Goal: Information Seeking & Learning: Learn about a topic

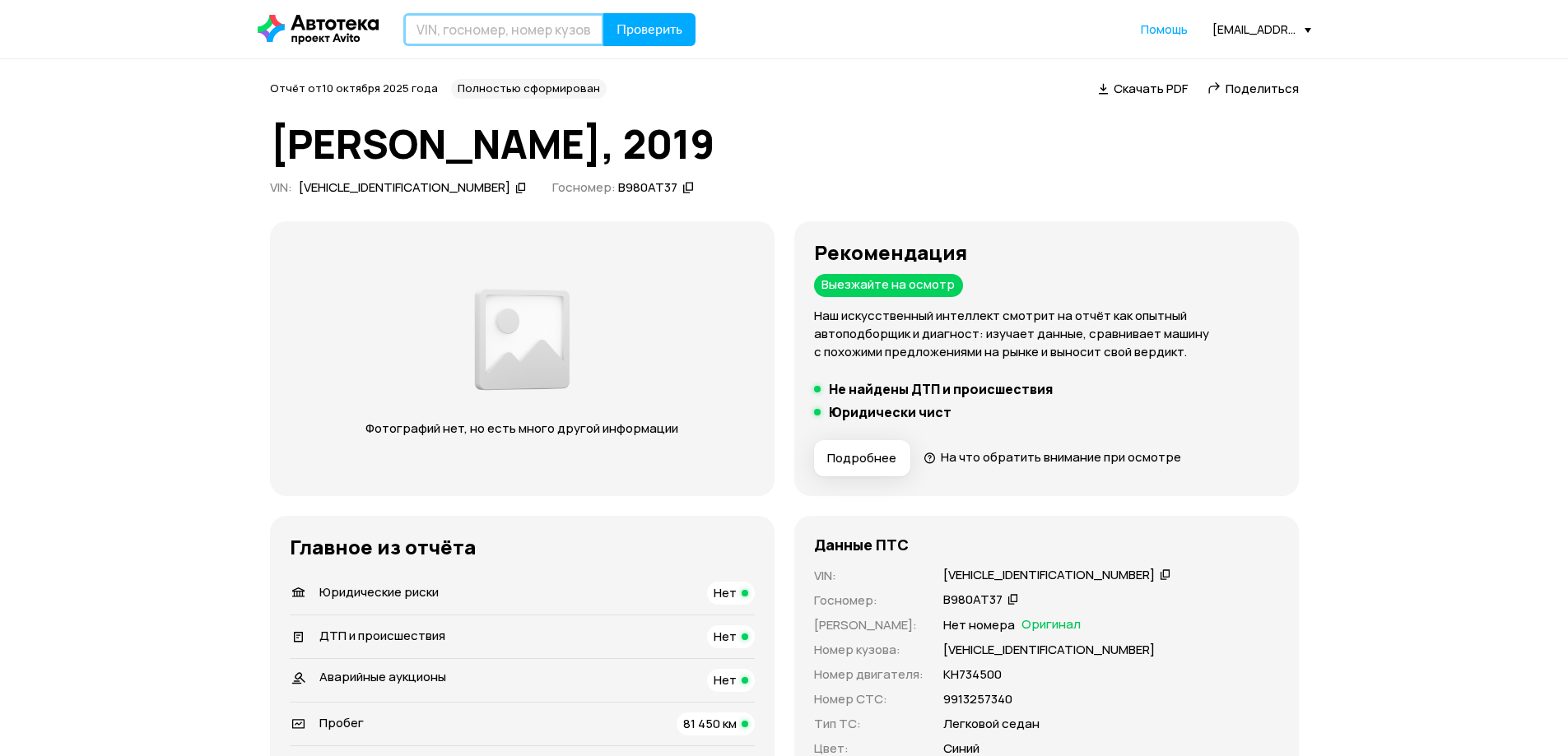
click at [508, 31] on input "text" at bounding box center [504, 29] width 201 height 33
paste input "[VEHICLE_IDENTIFICATION_NUMBER]"
type input "[VEHICLE_IDENTIFICATION_NUMBER]"
click at [626, 27] on span "Проверить" at bounding box center [649, 29] width 66 height 13
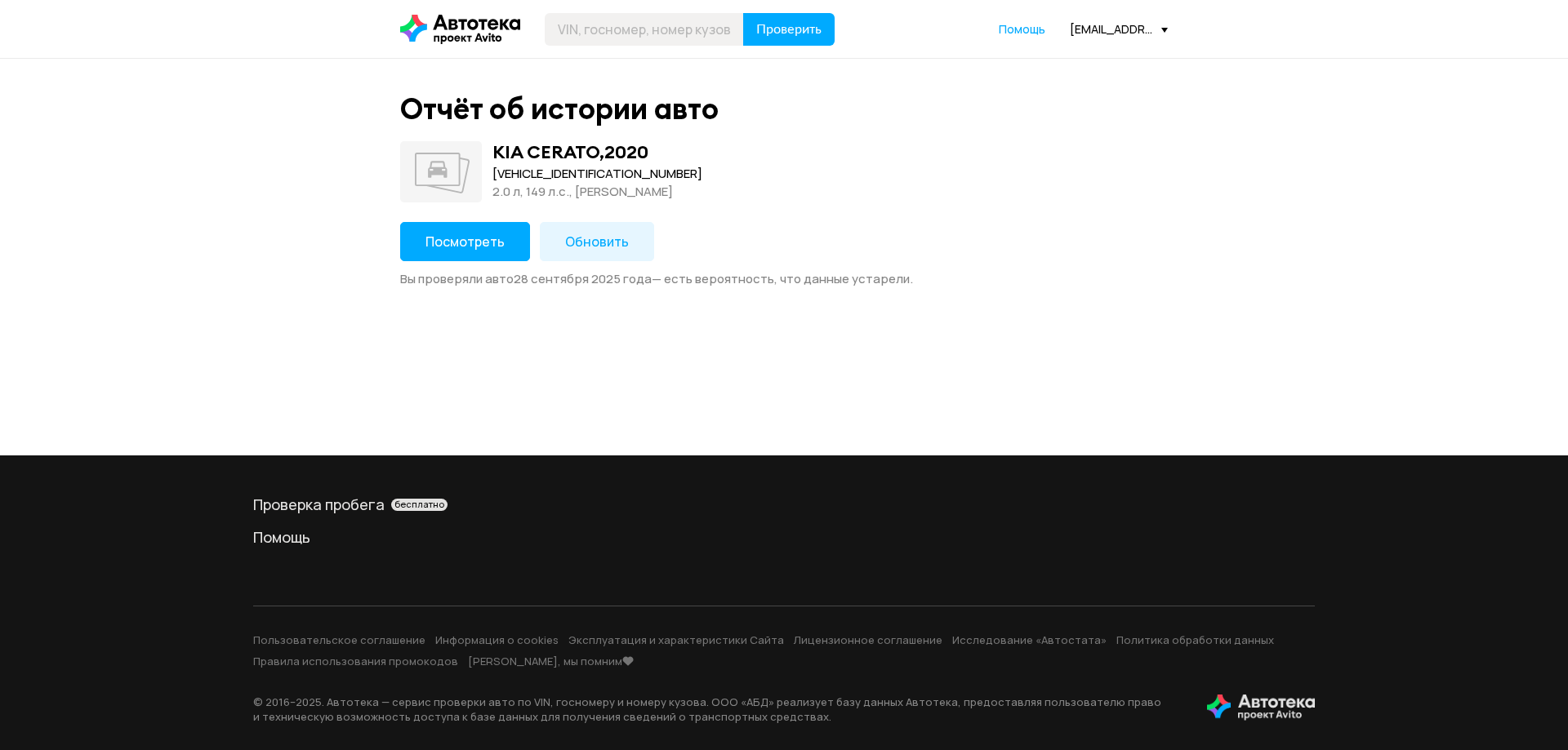
click at [472, 232] on button "Посмотреть" at bounding box center [466, 242] width 130 height 39
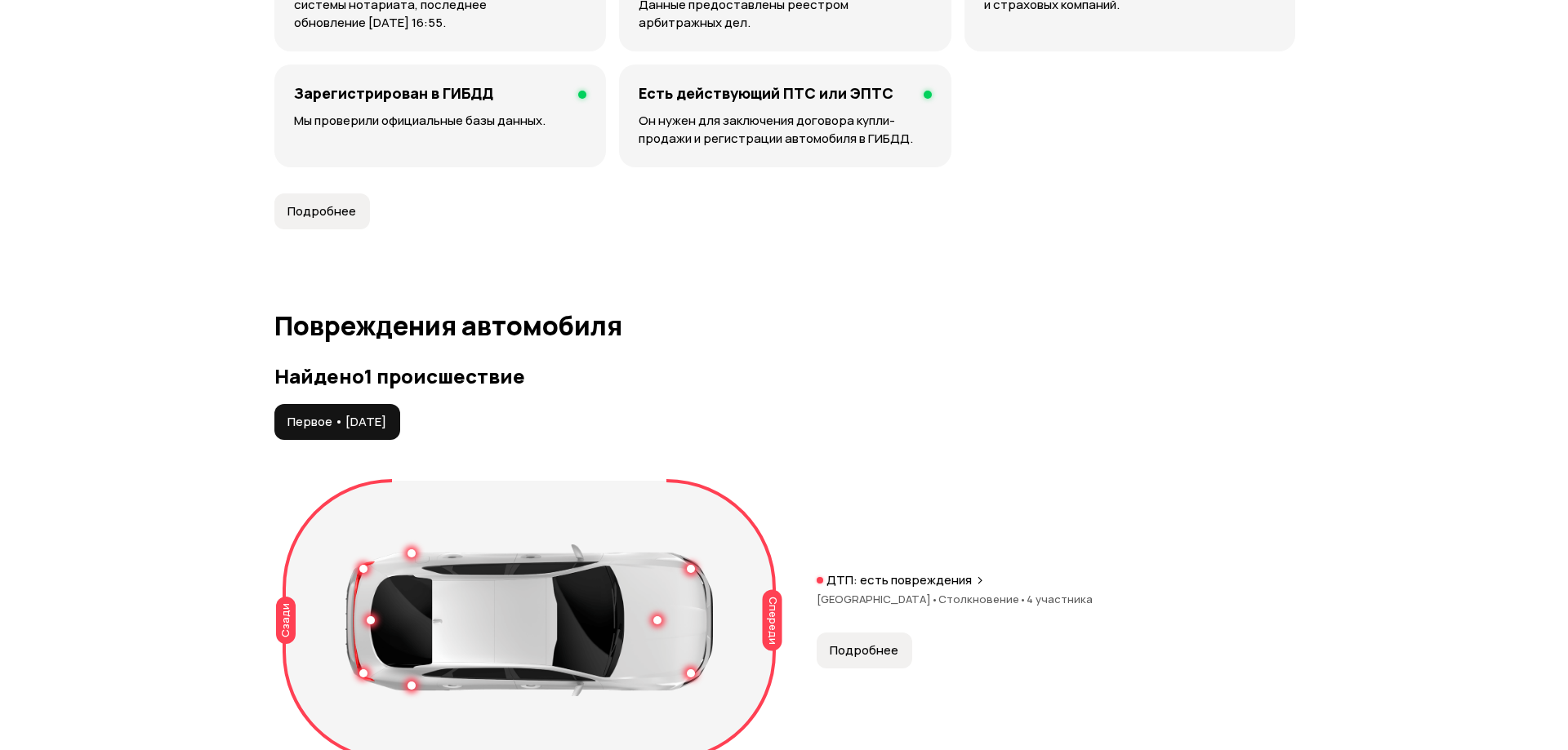
scroll to position [1715, 0]
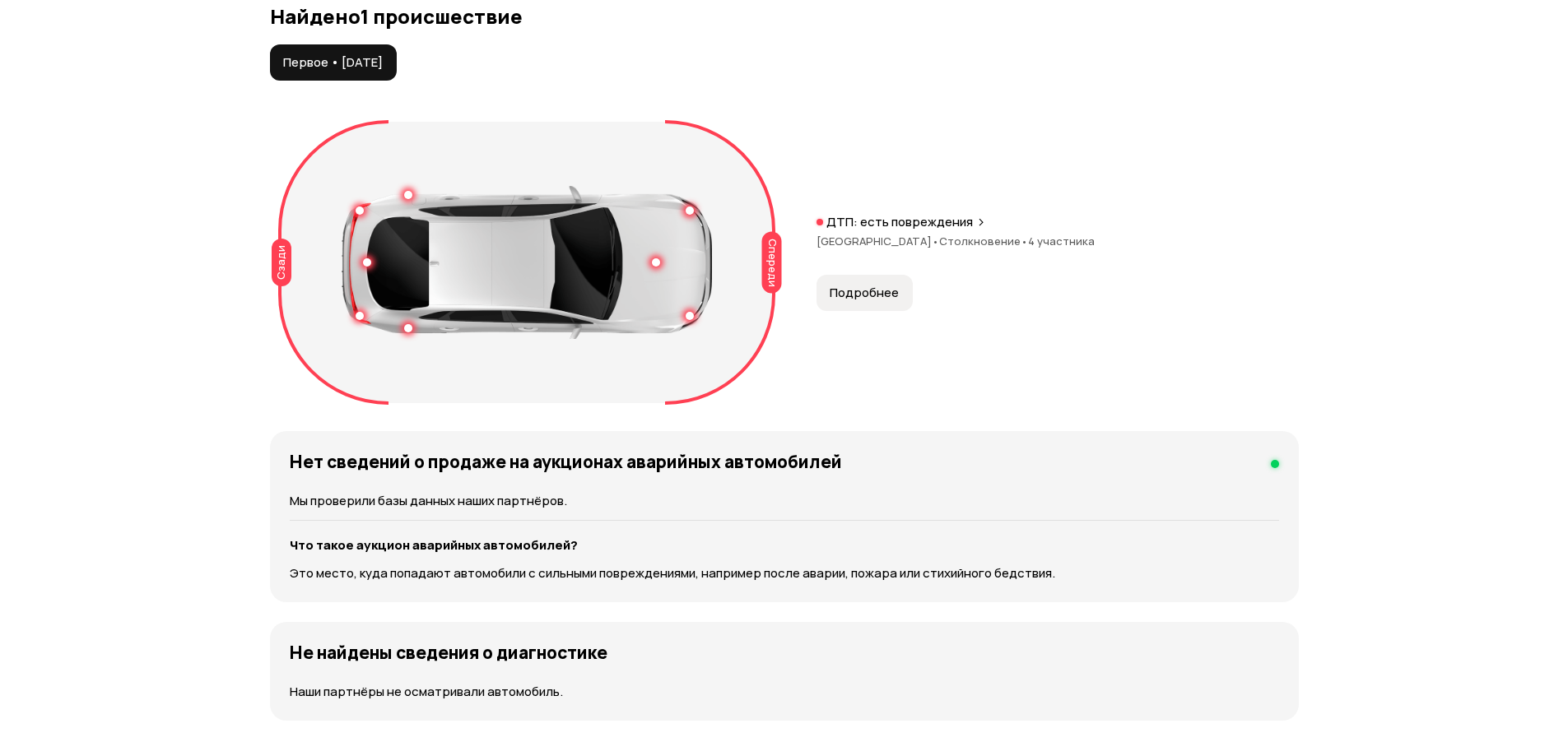
click at [977, 214] on div "ДТП: есть повреждения" at bounding box center [1058, 221] width 482 height 16
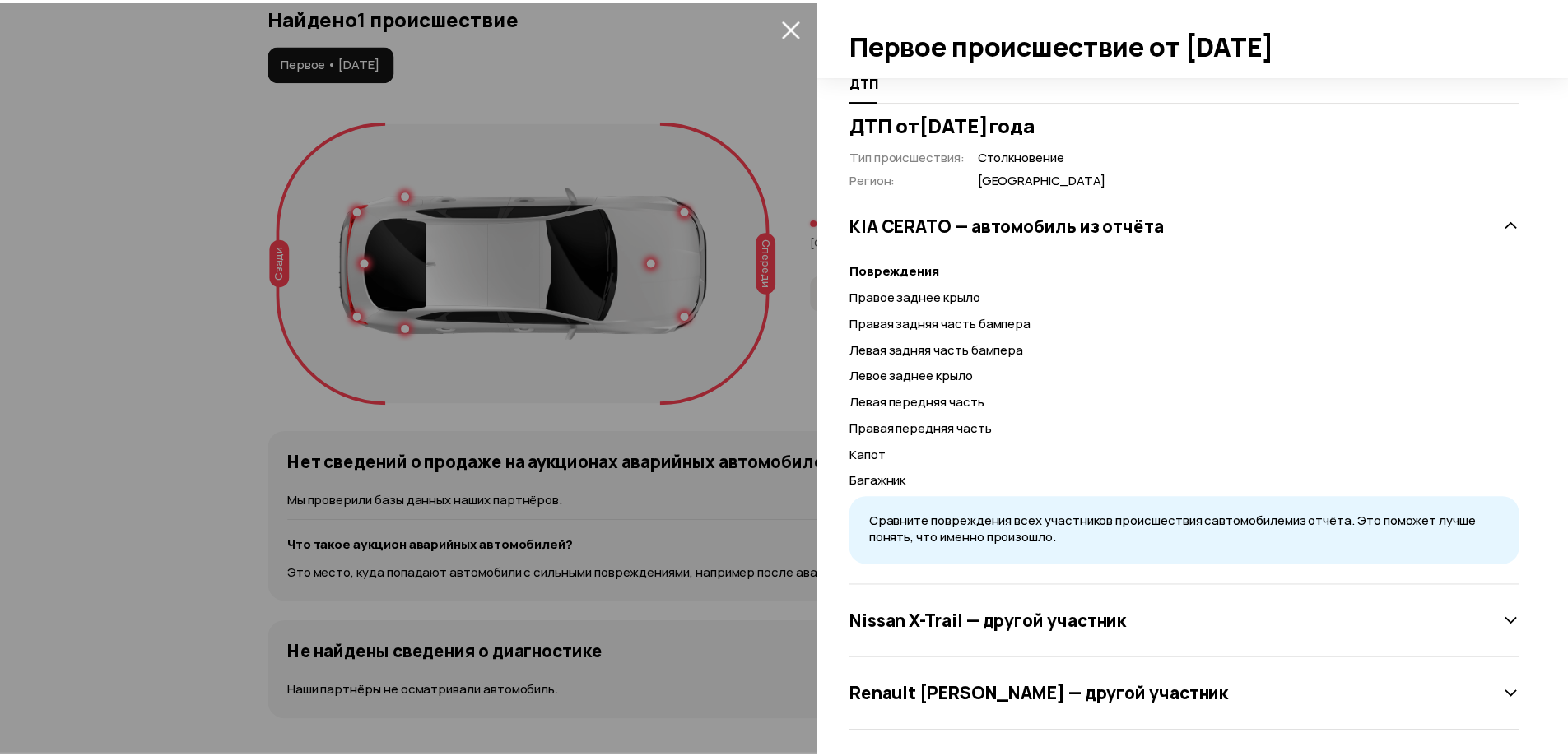
scroll to position [393, 0]
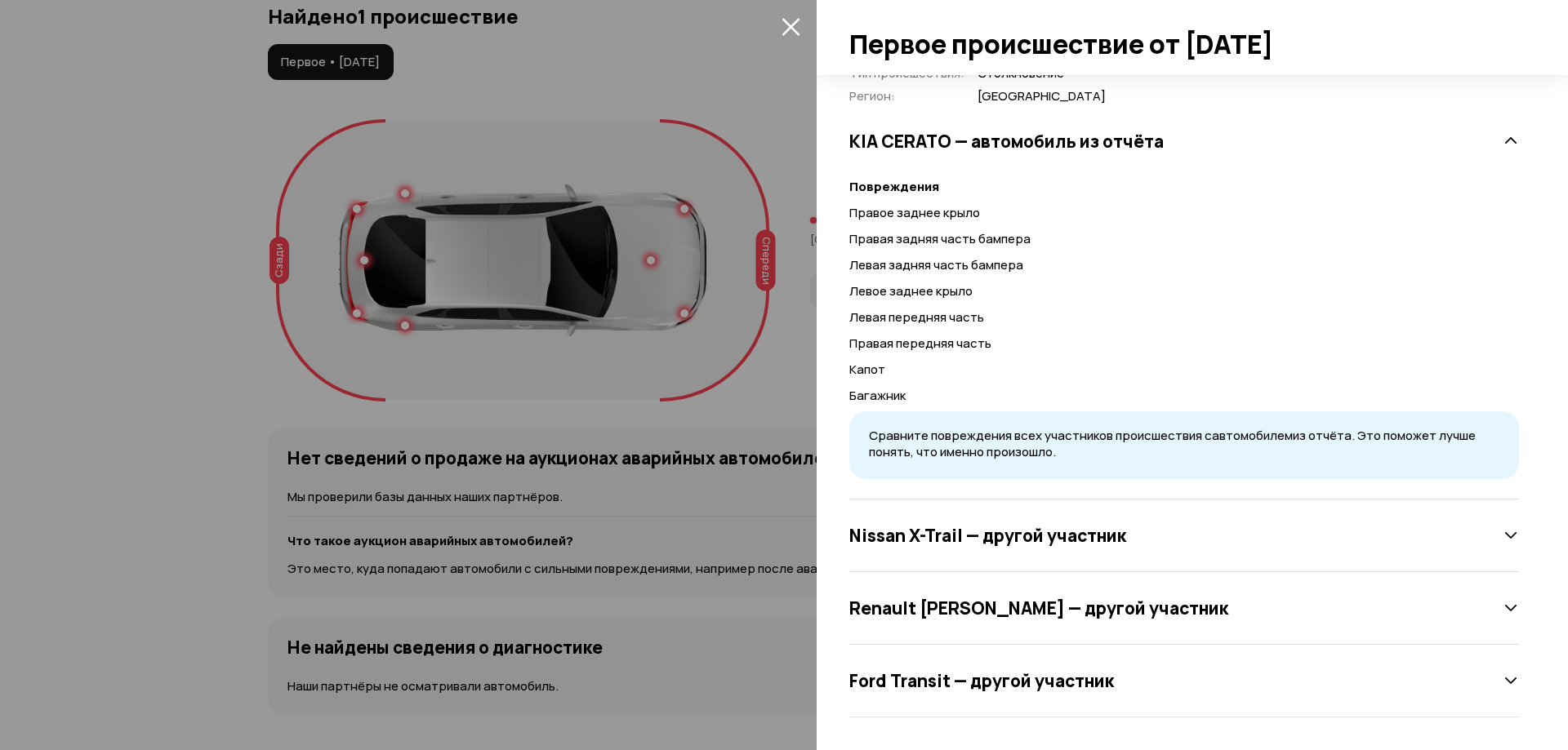
click at [740, 301] on div at bounding box center [784, 375] width 1568 height 750
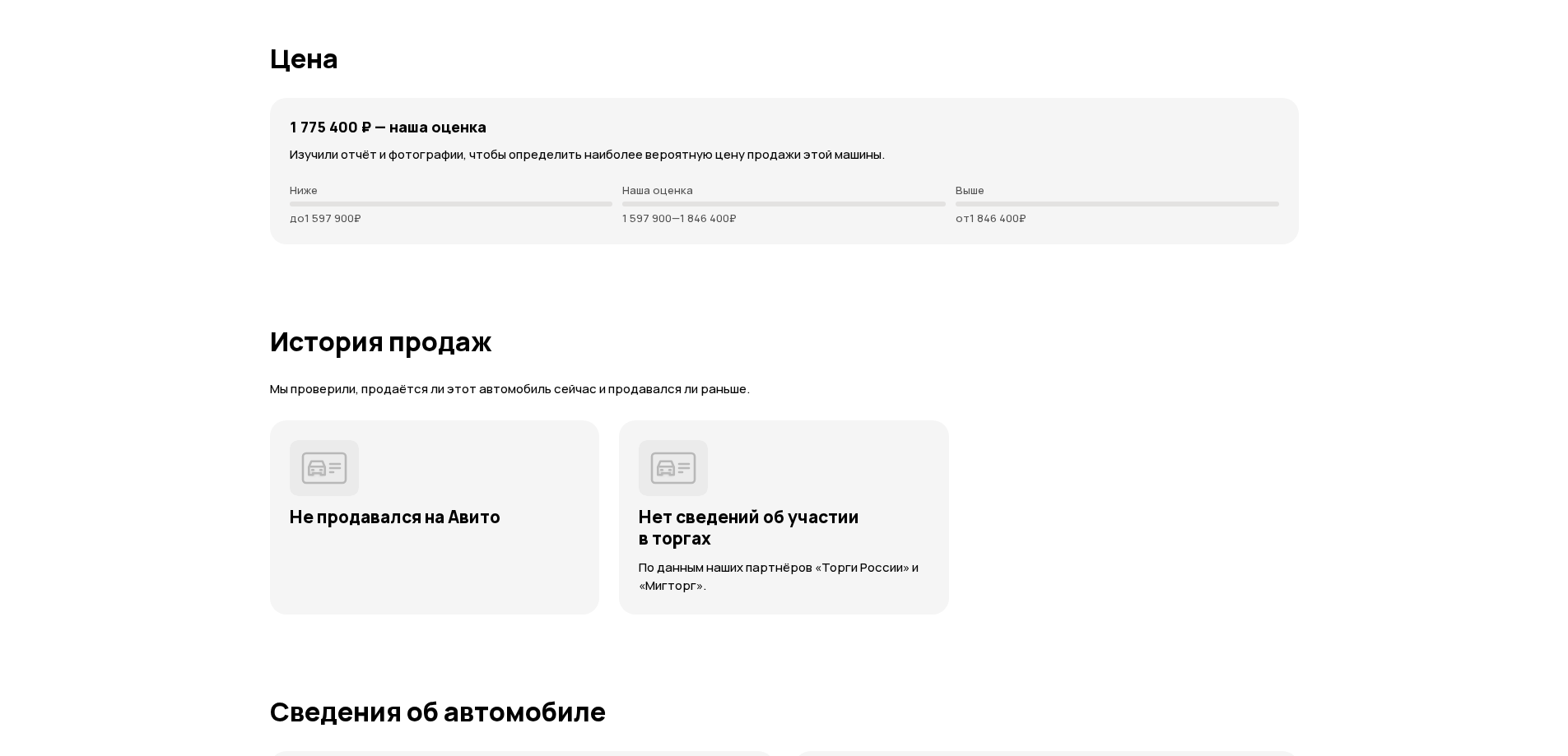
scroll to position [3456, 0]
